Goal: Obtain resource: Download file/media

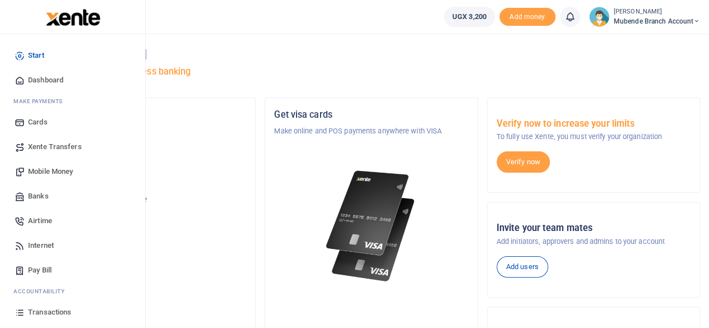
click at [45, 309] on span "Transactions" at bounding box center [49, 312] width 43 height 11
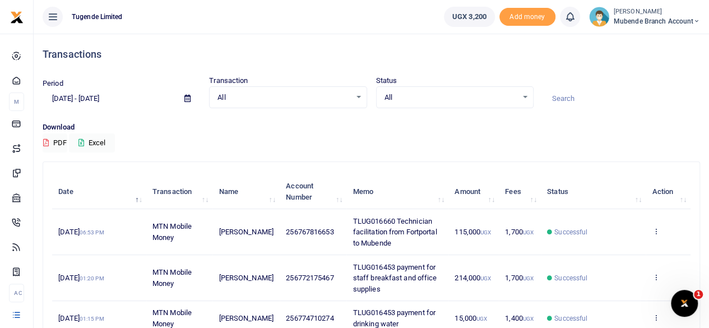
click at [471, 131] on p "Download" at bounding box center [372, 128] width 658 height 12
click at [657, 228] on icon at bounding box center [655, 231] width 7 height 8
click at [617, 250] on link "View details" at bounding box center [615, 250] width 89 height 16
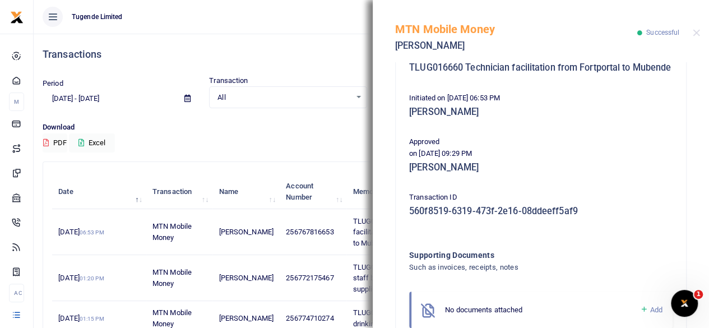
scroll to position [278, 0]
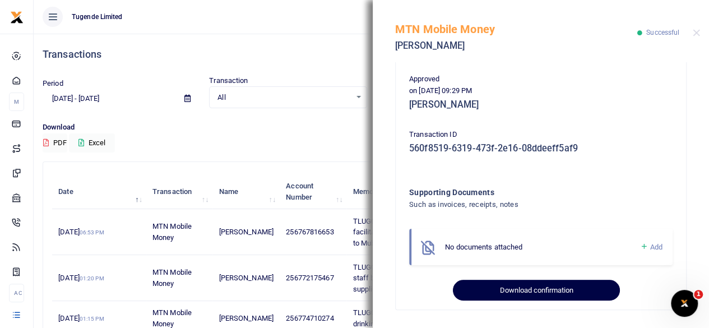
click at [549, 293] on button "Download confirmation" at bounding box center [536, 290] width 167 height 21
